Goal: Information Seeking & Learning: Check status

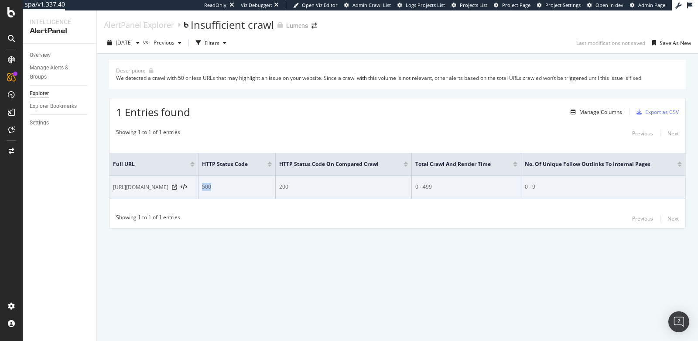
drag, startPoint x: 227, startPoint y: 185, endPoint x: 203, endPoint y: 186, distance: 24.0
click at [203, 186] on tr "[URL][DOMAIN_NAME] 500 200 0 - 499 0 - 9" at bounding box center [397, 187] width 576 height 23
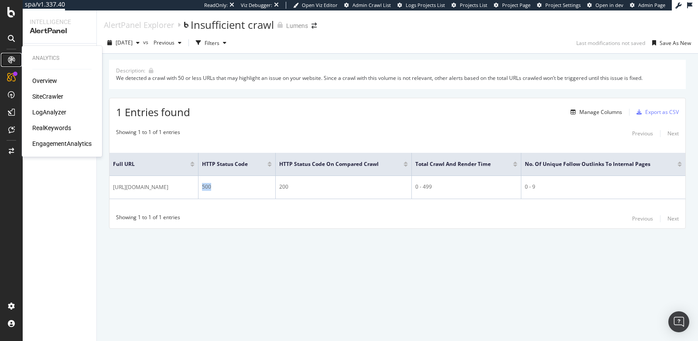
click at [10, 64] on div at bounding box center [11, 60] width 14 height 14
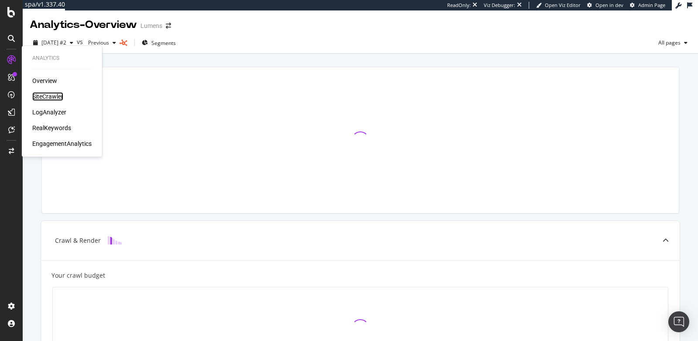
click at [42, 98] on div "SiteCrawler" at bounding box center [47, 96] width 31 height 9
